Goal: Task Accomplishment & Management: Manage account settings

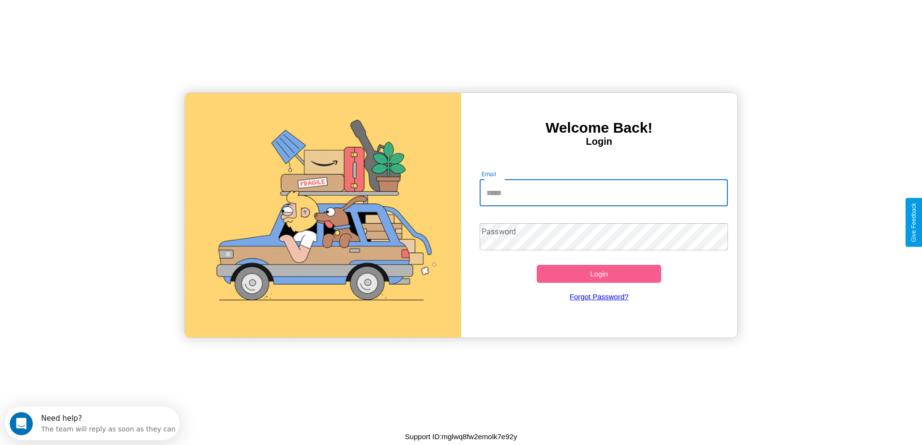
click at [603, 193] on input "Email" at bounding box center [603, 192] width 248 height 27
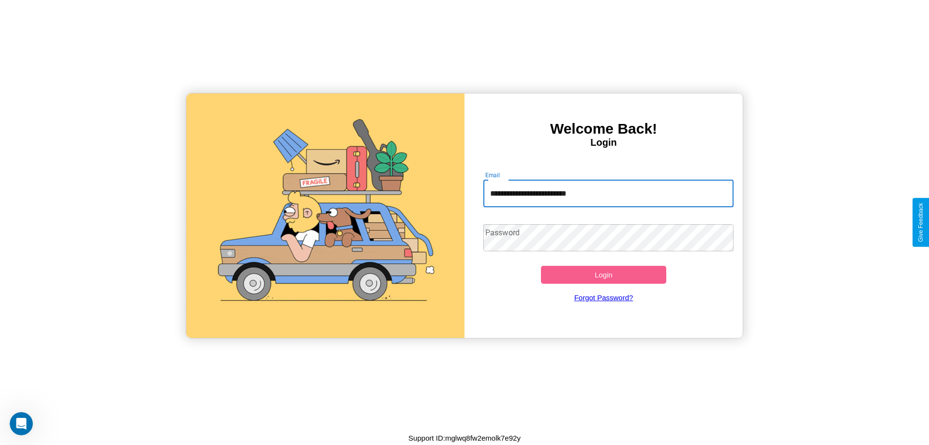
type input "**********"
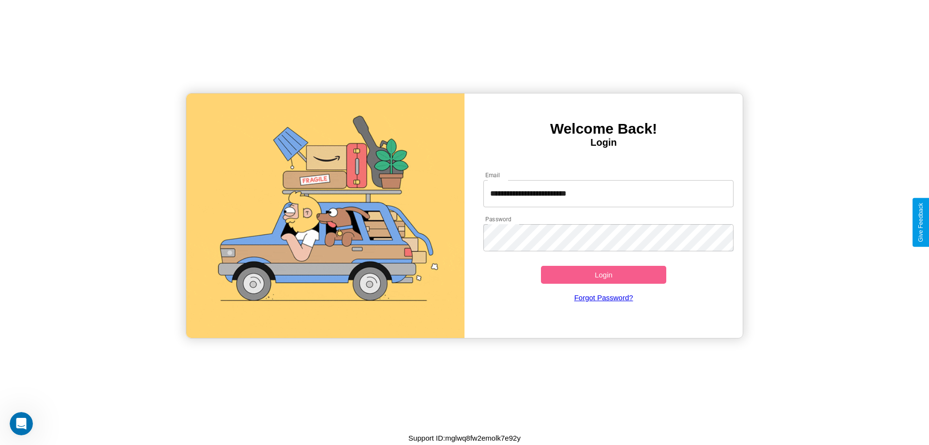
click at [603, 274] on button "Login" at bounding box center [603, 275] width 125 height 18
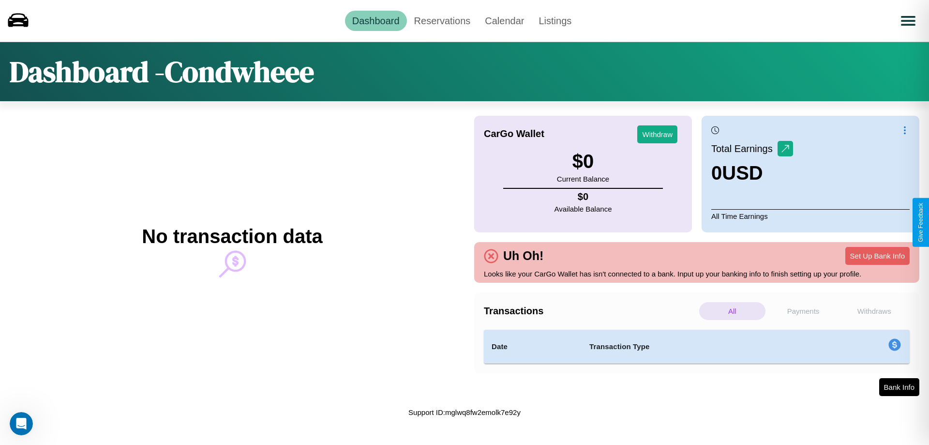
click at [874, 311] on p "Withdraws" at bounding box center [874, 311] width 66 height 18
click at [442, 20] on link "Reservations" at bounding box center [442, 21] width 71 height 20
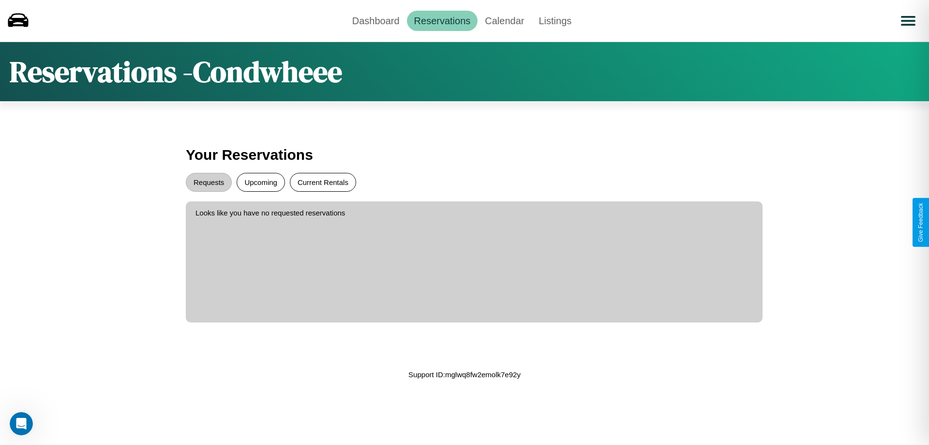
click at [323, 182] on button "Current Rentals" at bounding box center [323, 182] width 66 height 19
click at [208, 182] on button "Requests" at bounding box center [209, 182] width 46 height 19
click at [261, 182] on button "Upcoming" at bounding box center [261, 182] width 48 height 19
